Goal: Check status: Check status

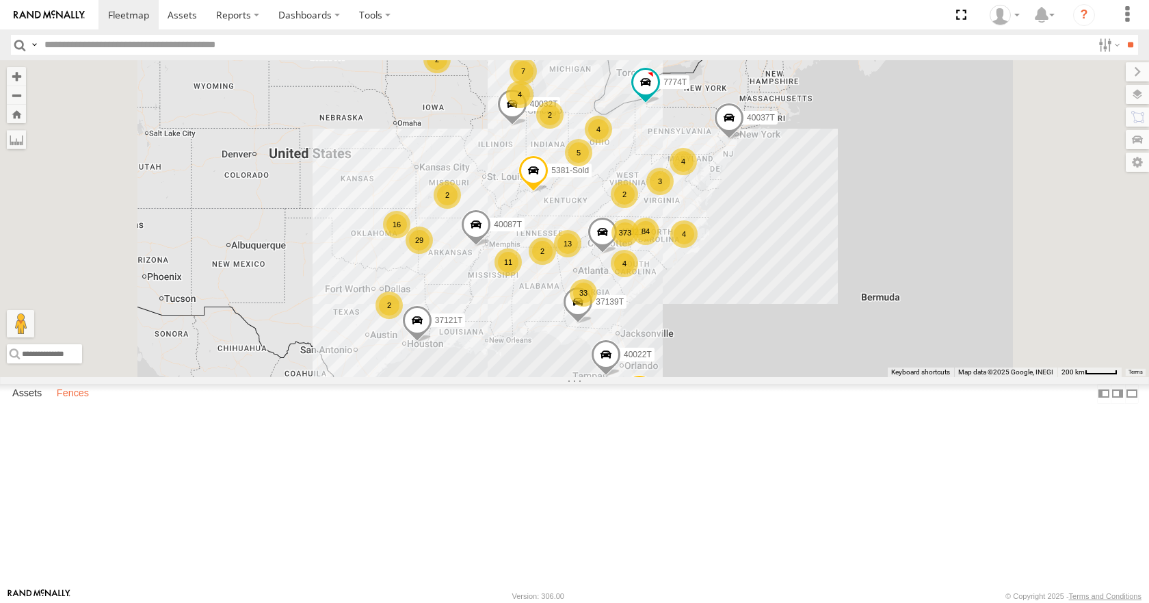
click at [71, 404] on label "Fences" at bounding box center [73, 393] width 46 height 19
click at [0, 0] on div "Bedding" at bounding box center [0, 0] width 0 height 0
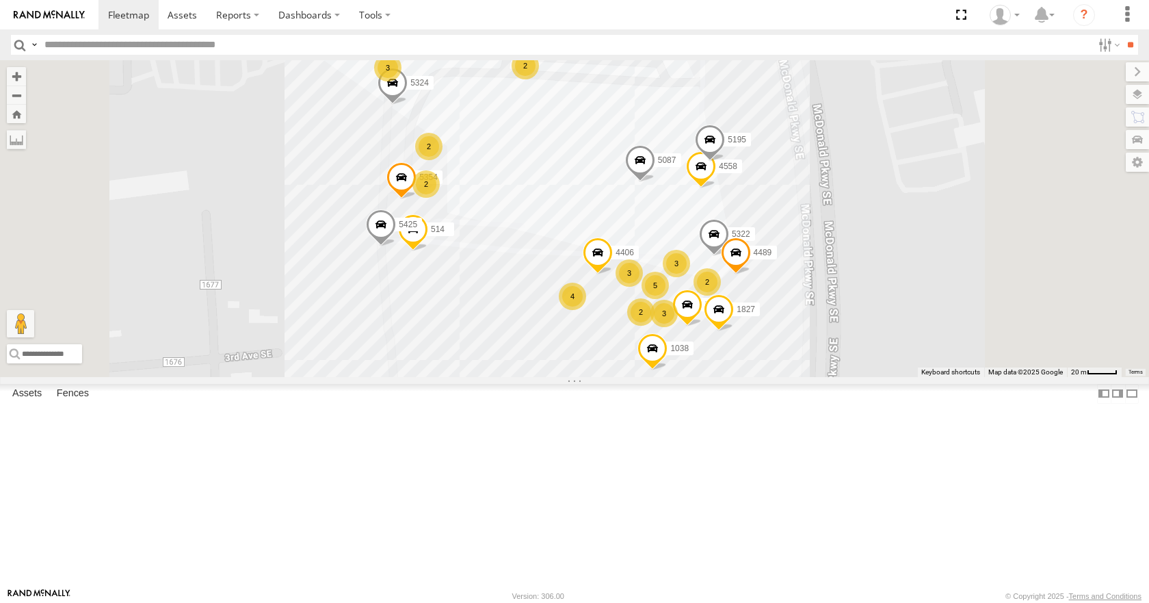
scroll to position [752, 0]
click at [0, 0] on div "IFH" at bounding box center [0, 0] width 0 height 0
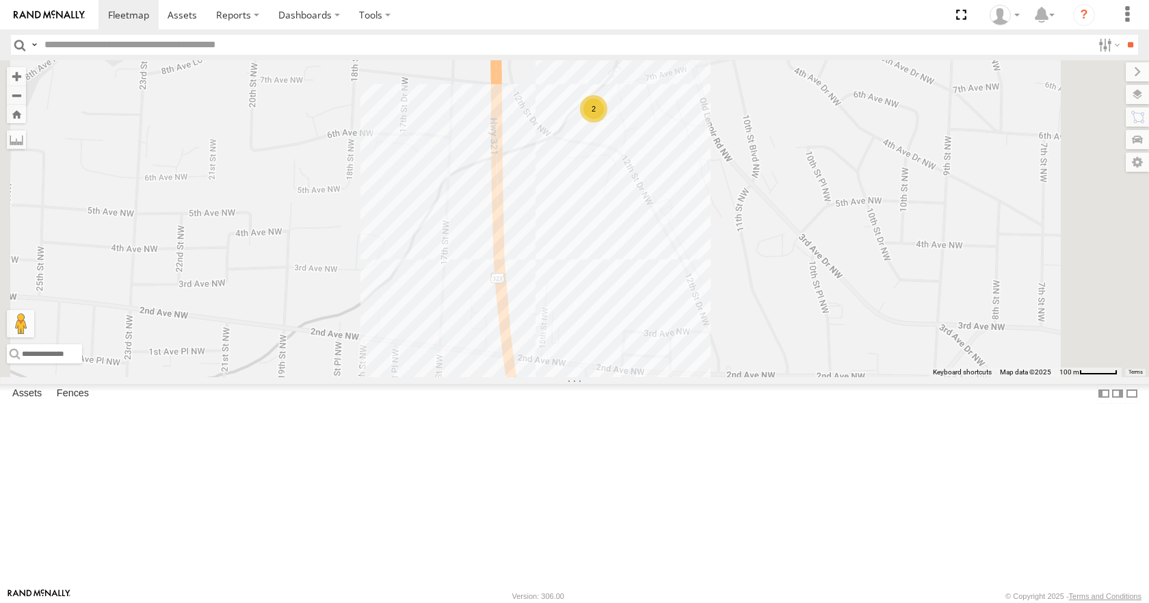
click at [70, 38] on input "text" at bounding box center [565, 45] width 1053 height 20
type input "****"
click at [1123, 35] on input "**" at bounding box center [1131, 45] width 16 height 20
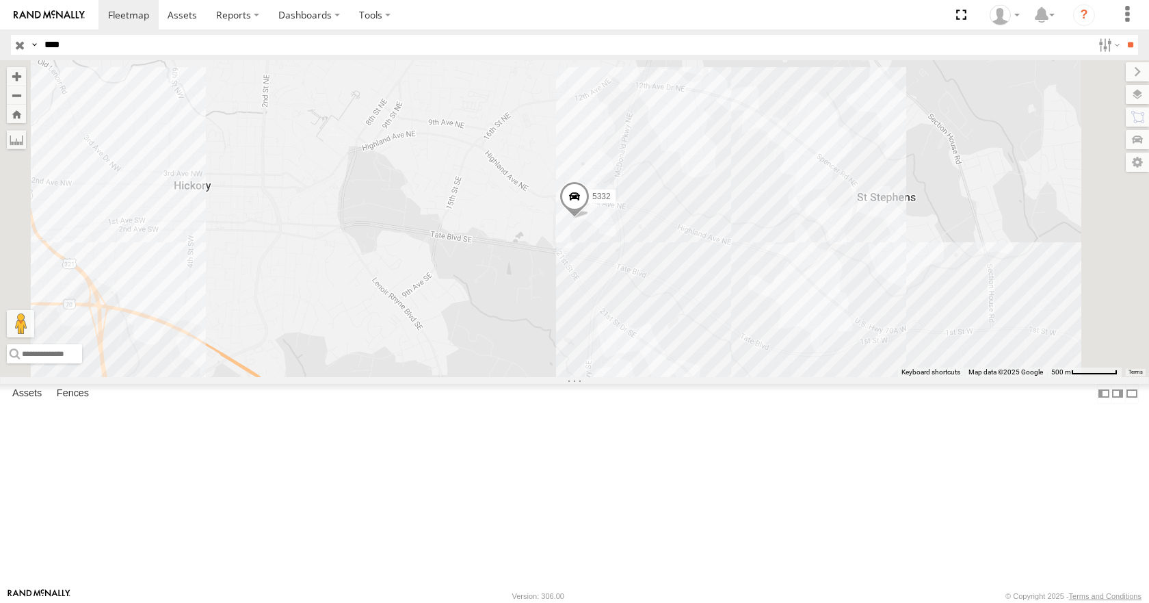
click at [590, 219] on span at bounding box center [575, 200] width 30 height 37
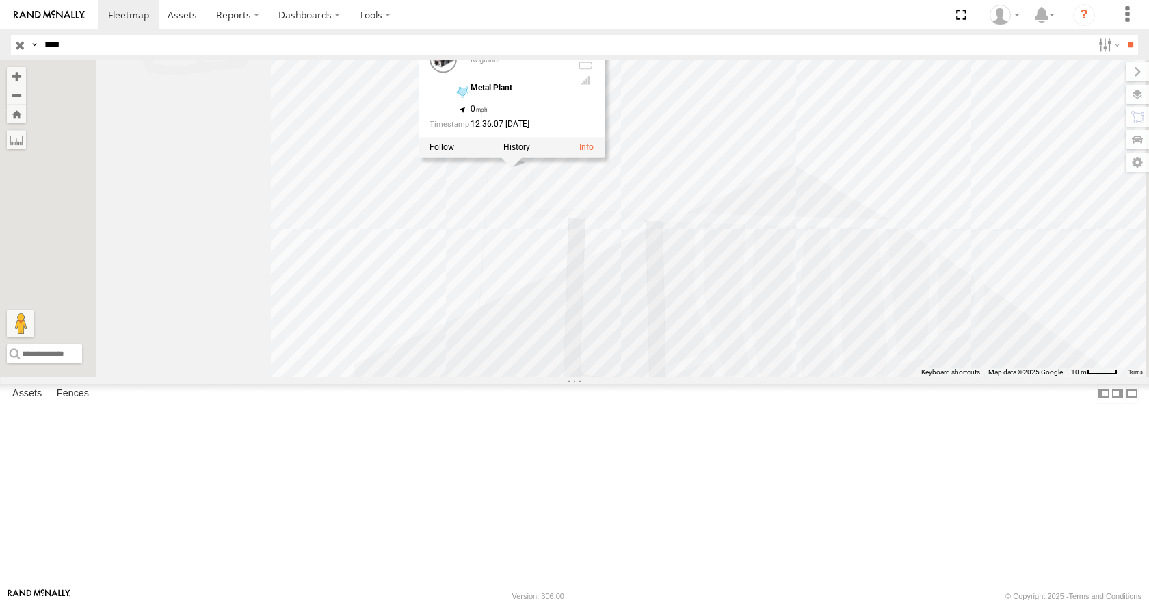
click at [826, 210] on div "5332 5332 Regional Metal Plant 35.7311 , -81.29651 0 12:36:07 [DATE]" at bounding box center [574, 218] width 1149 height 316
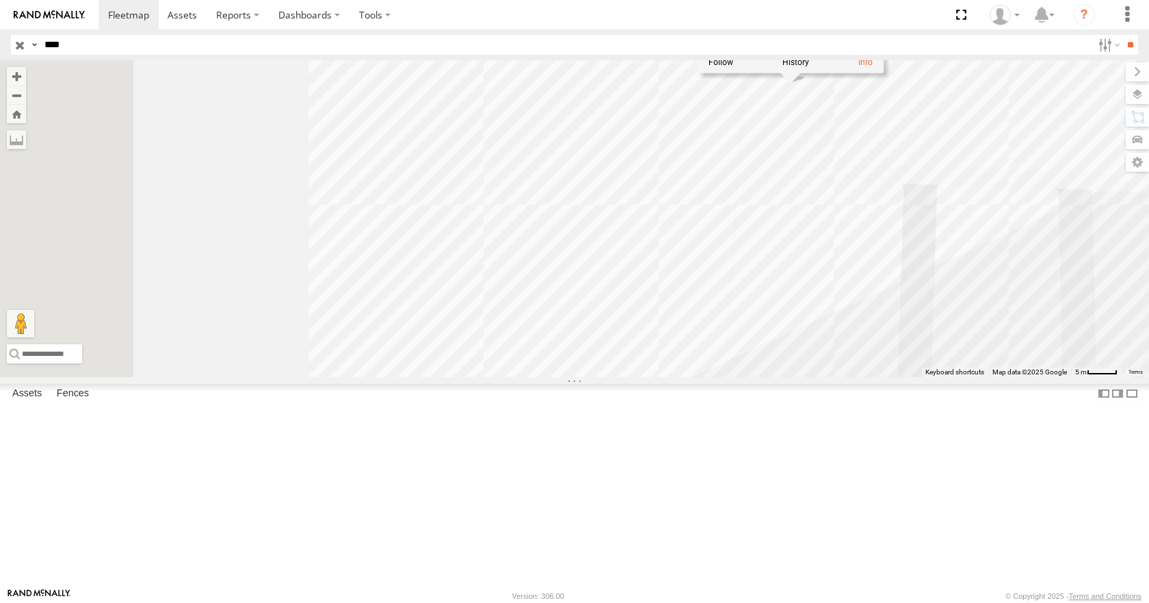
drag, startPoint x: 822, startPoint y: 306, endPoint x: 1190, endPoint y: 237, distance: 373.9
click at [1149, 237] on html at bounding box center [574, 301] width 1149 height 603
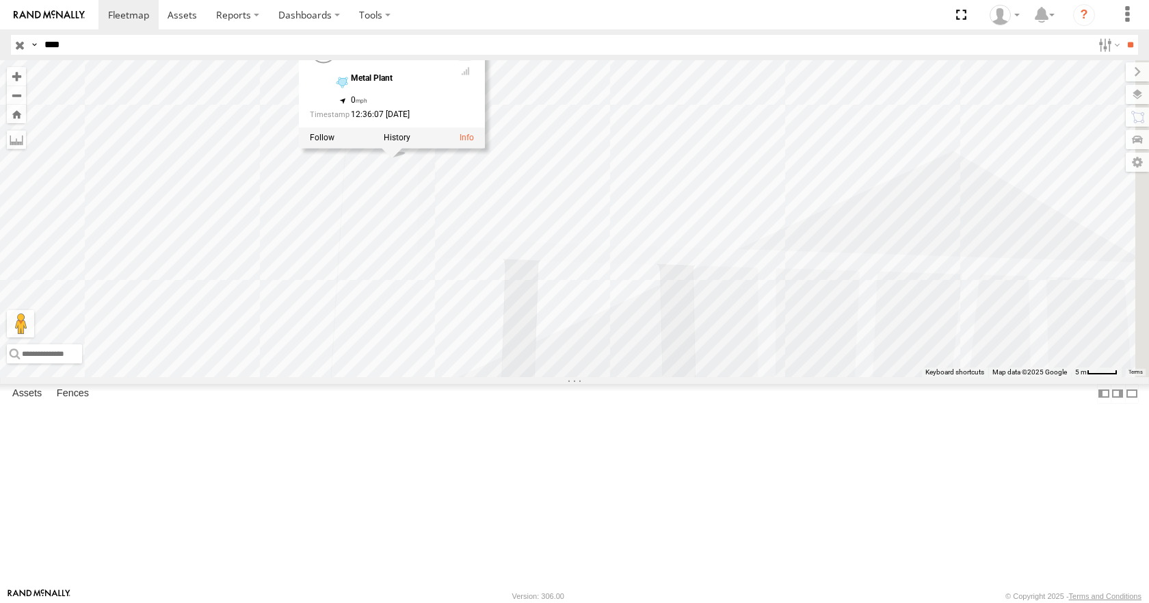
drag, startPoint x: 1035, startPoint y: 302, endPoint x: 670, endPoint y: 294, distance: 365.4
click at [627, 376] on div "5332 5332 Regional Metal Plant 35.7311 , -81.29651 0 12:36:07 [DATE]" at bounding box center [574, 218] width 1149 height 316
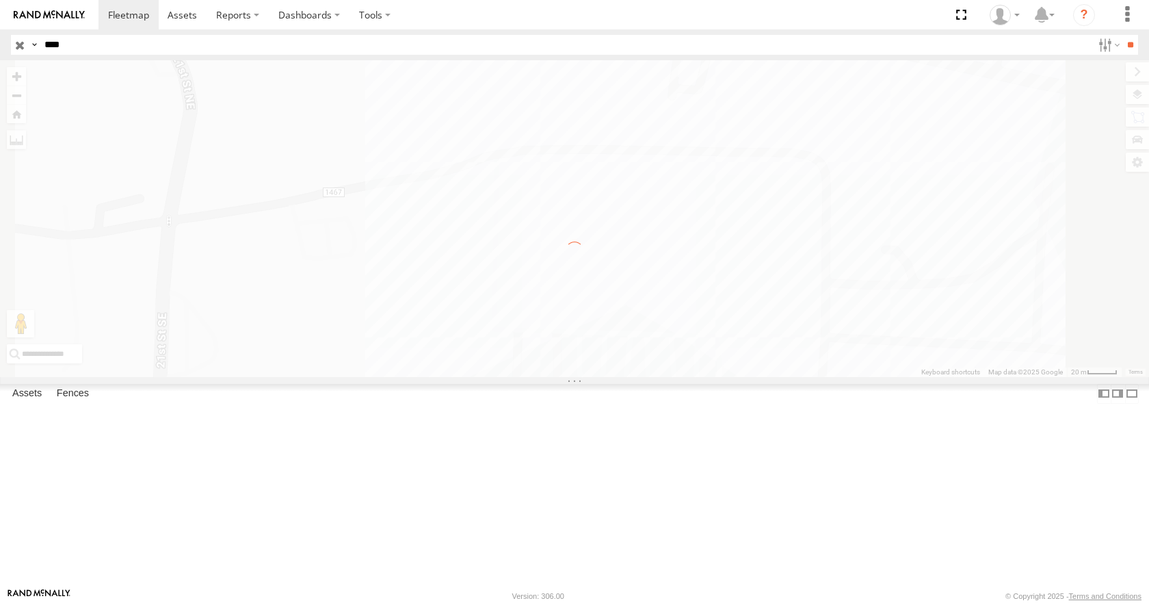
drag, startPoint x: 827, startPoint y: 213, endPoint x: 836, endPoint y: 320, distance: 107.1
click at [836, 320] on div at bounding box center [574, 218] width 1149 height 316
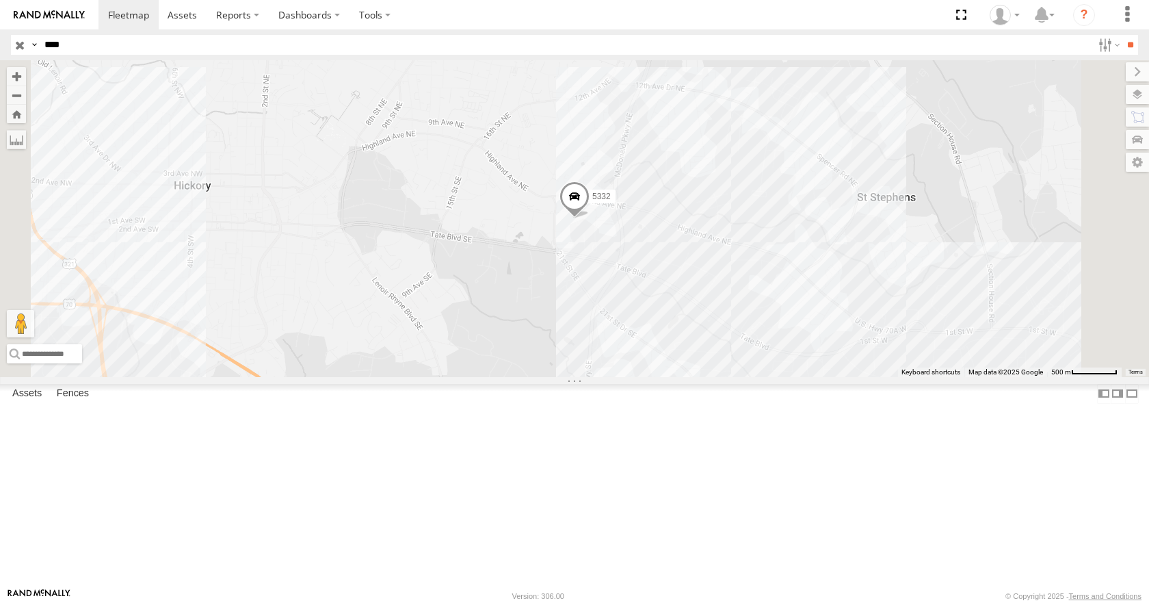
click at [590, 219] on span at bounding box center [575, 200] width 30 height 37
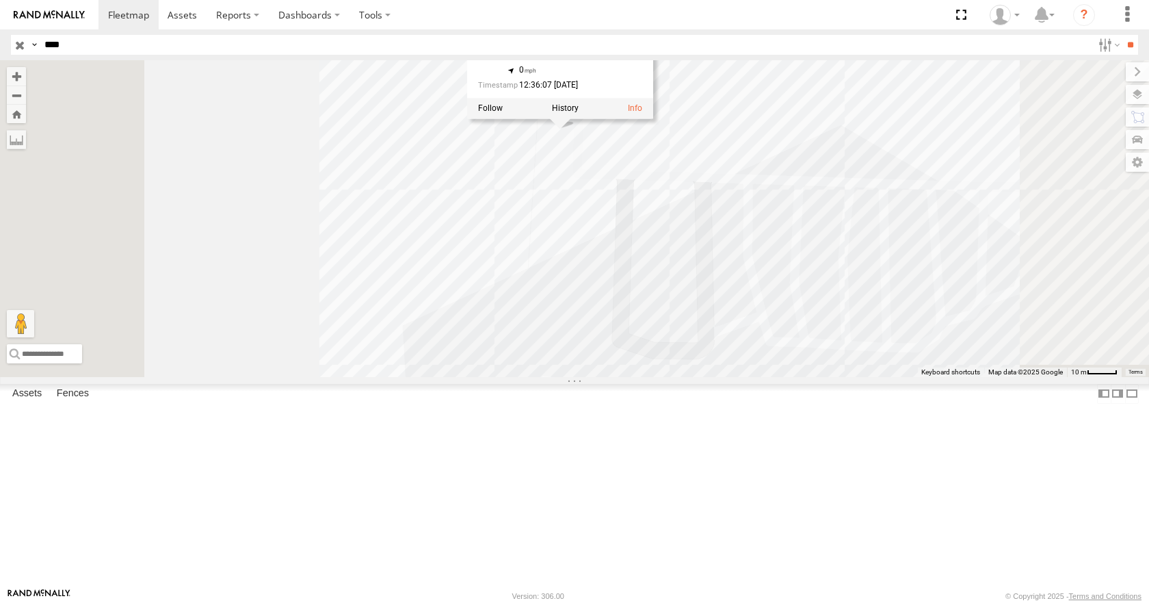
drag, startPoint x: 865, startPoint y: 411, endPoint x: 889, endPoint y: 189, distance: 222.9
click at [889, 189] on div "5332 5332 Regional Metal Plant 35.7311 , -81.29651 0 12:36:07 [DATE]" at bounding box center [574, 218] width 1149 height 316
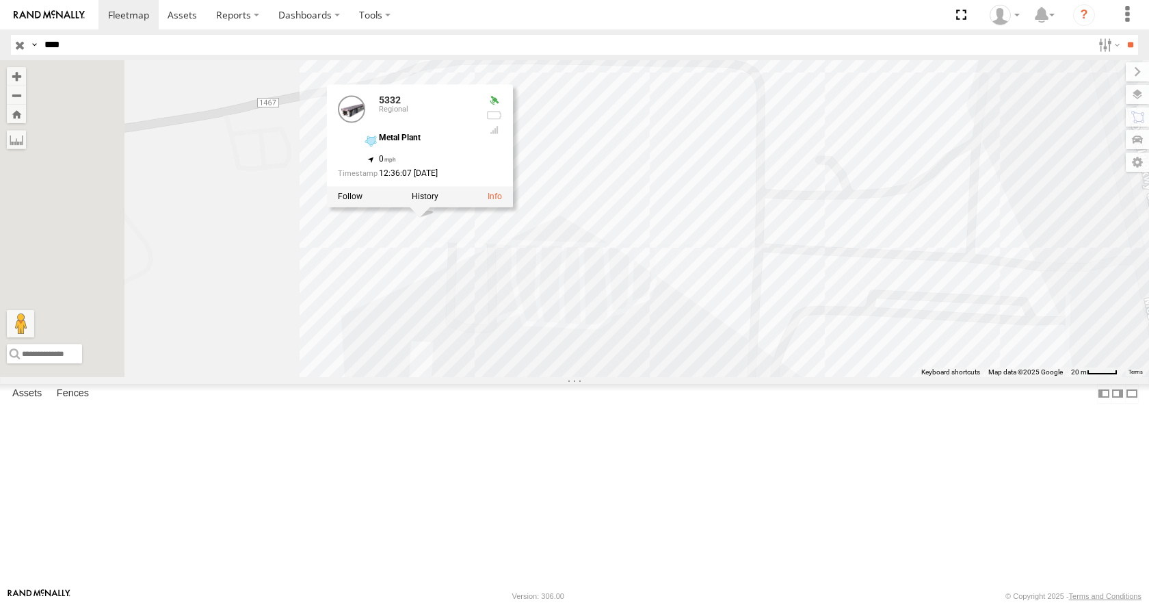
drag, startPoint x: 895, startPoint y: 324, endPoint x: 886, endPoint y: 339, distance: 18.1
click at [886, 339] on div "5332 5332 Regional Metal Plant 35.7311 , -81.29651 0 12:36:07 [DATE]" at bounding box center [574, 218] width 1149 height 316
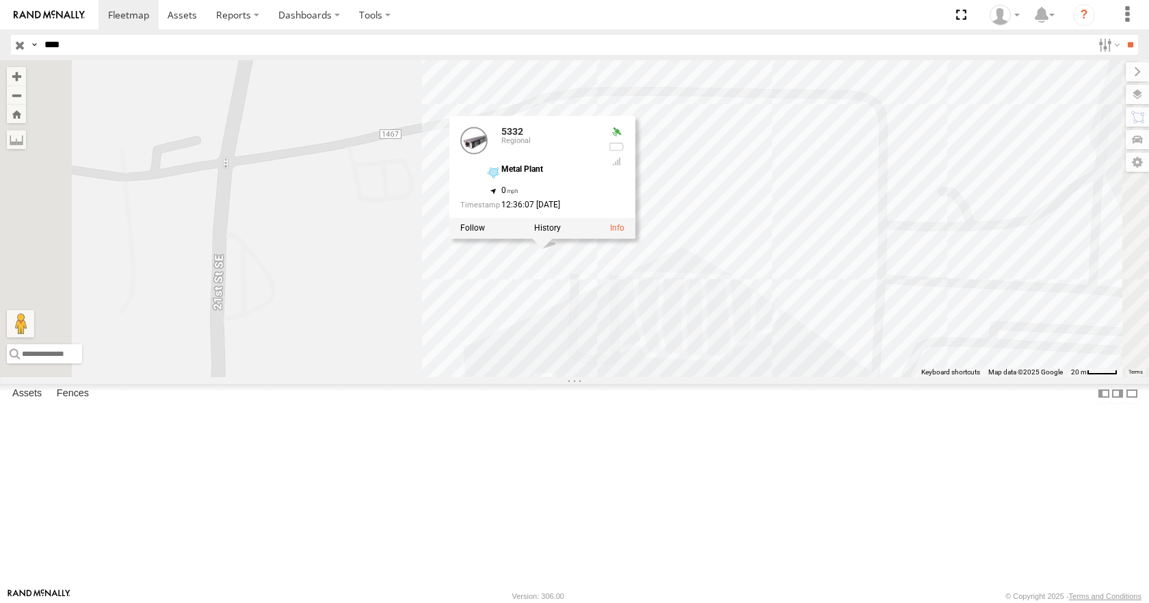
drag, startPoint x: 734, startPoint y: 232, endPoint x: 856, endPoint y: 265, distance: 126.3
click at [856, 265] on div "5332 5332 Regional Metal Plant 35.7311 , -81.29651 0 12:36:07 [DATE]" at bounding box center [574, 218] width 1149 height 316
click at [671, 109] on div "5332 5332 Regional Metal Plant 35.7311 , -81.29651 0 12:36:07 [DATE]" at bounding box center [574, 218] width 1149 height 316
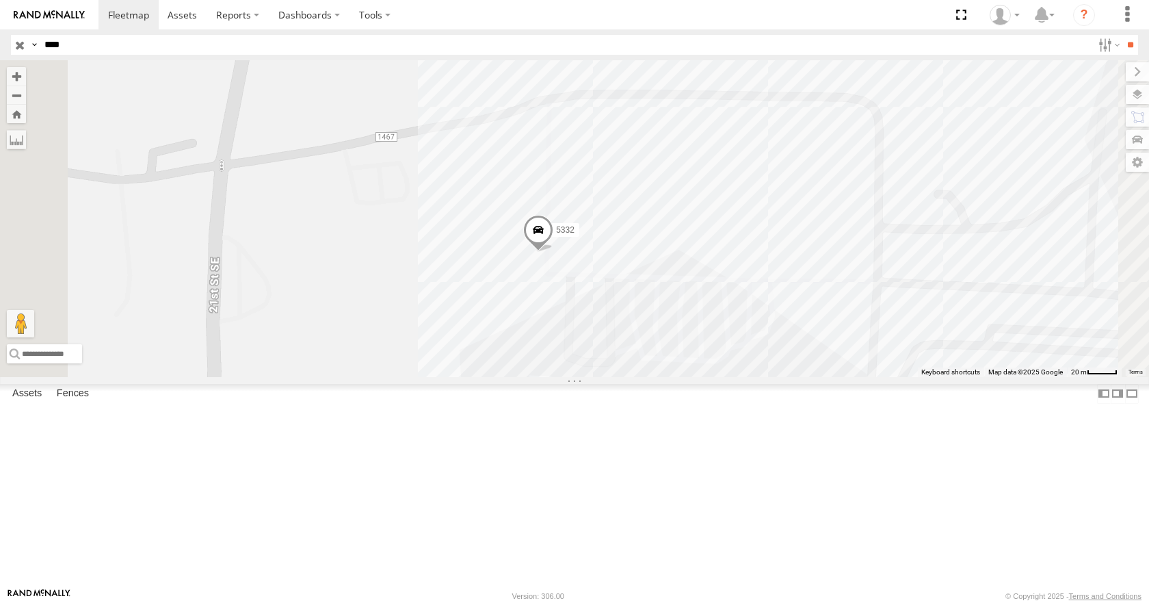
click at [831, 295] on div "5332 Metal Plant 27" at bounding box center [574, 218] width 1149 height 316
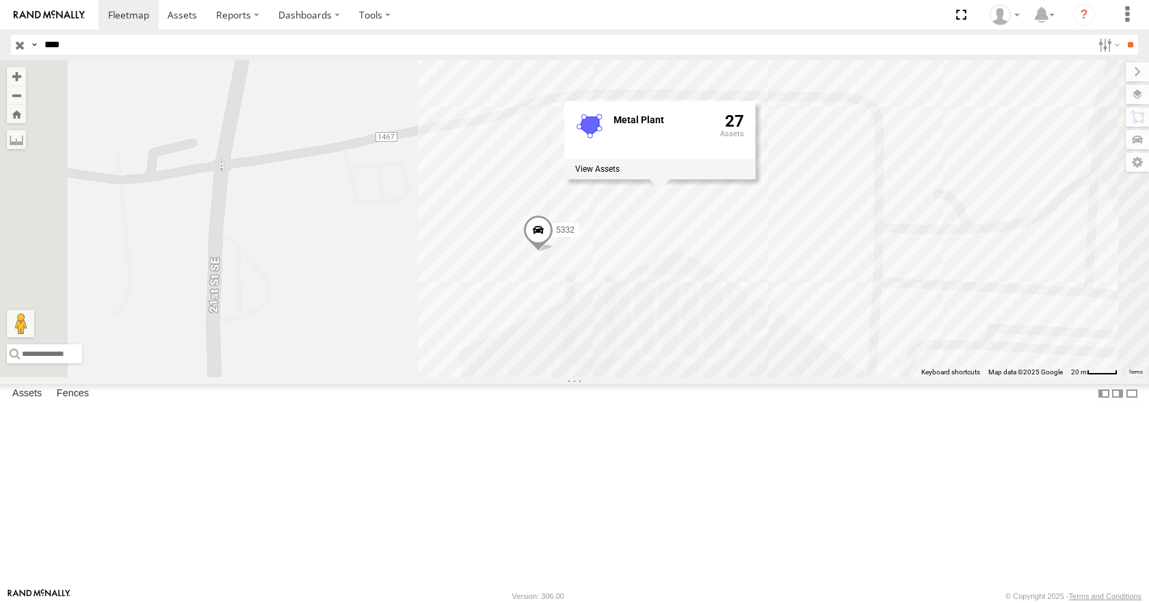
click at [553, 252] on span at bounding box center [538, 233] width 30 height 37
